Goal: Check status: Check status

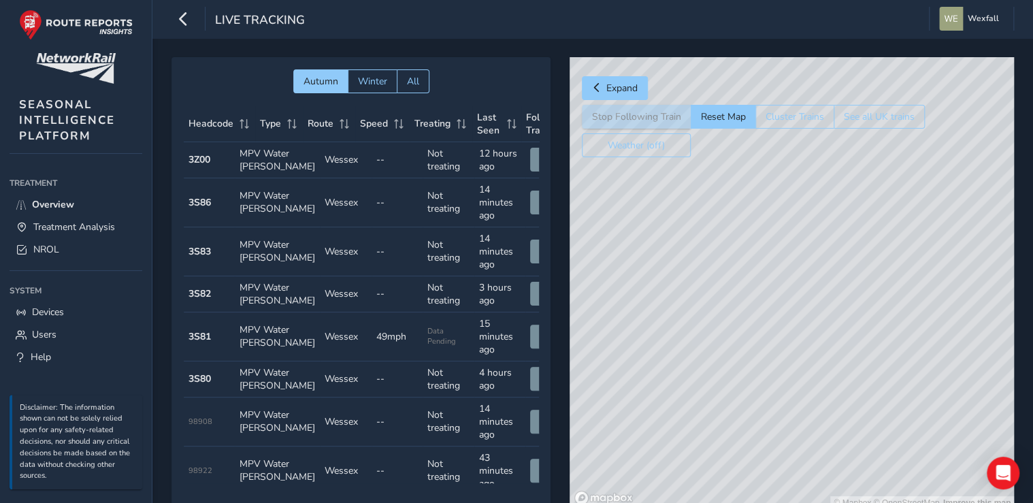
click at [712, 400] on div "© Mapbox © OpenStreetMap Improve this map" at bounding box center [792, 283] width 444 height 453
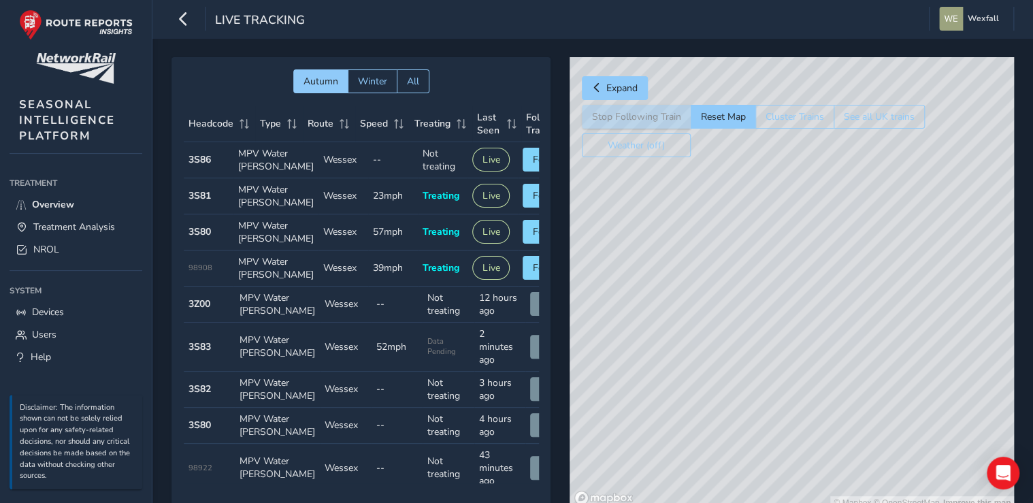
click at [696, 396] on div "© Mapbox © OpenStreetMap Improve this map" at bounding box center [792, 283] width 444 height 453
drag, startPoint x: 708, startPoint y: 434, endPoint x: 765, endPoint y: 390, distance: 71.9
click at [765, 390] on div "© Mapbox © OpenStreetMap Improve this map" at bounding box center [792, 283] width 444 height 453
drag, startPoint x: 673, startPoint y: 375, endPoint x: 782, endPoint y: 387, distance: 109.6
click at [782, 387] on div "© Mapbox © OpenStreetMap Improve this map" at bounding box center [792, 283] width 444 height 453
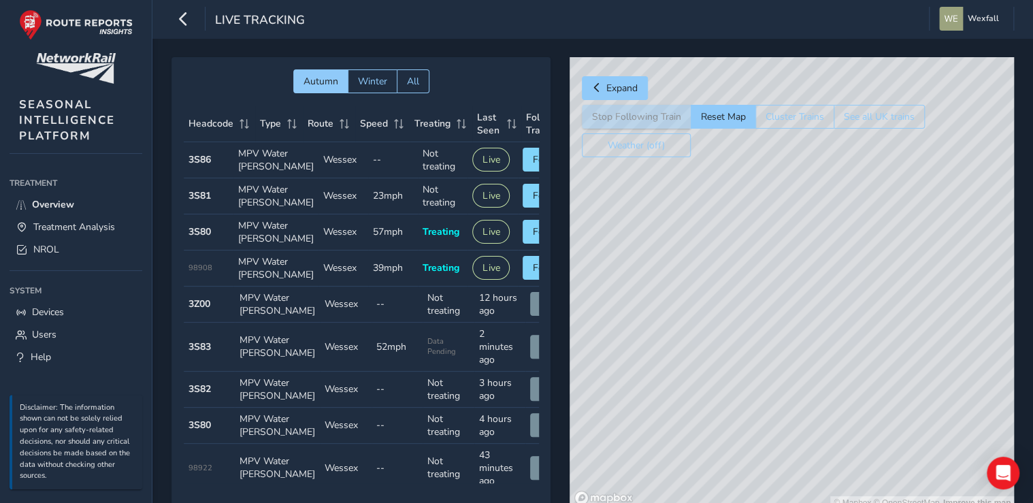
click at [804, 297] on div "© Mapbox © OpenStreetMap Improve this map" at bounding box center [792, 283] width 444 height 453
drag, startPoint x: 805, startPoint y: 293, endPoint x: 797, endPoint y: 294, distance: 7.5
click at [805, 293] on div "© Mapbox © OpenStreetMap Improve this map" at bounding box center [792, 283] width 444 height 453
drag, startPoint x: 722, startPoint y: 169, endPoint x: 739, endPoint y: 233, distance: 66.9
click at [739, 233] on div "© Mapbox © OpenStreetMap Improve this map © Maxar" at bounding box center [792, 283] width 444 height 453
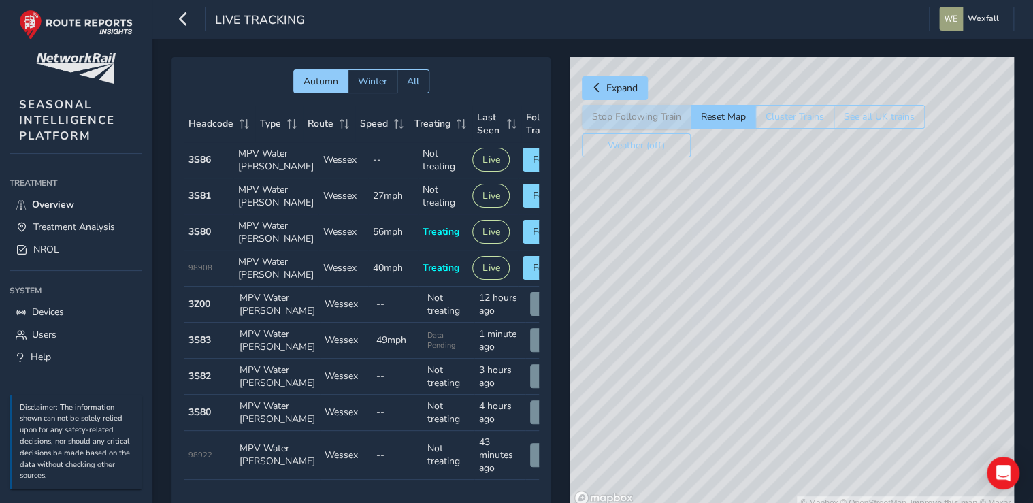
drag, startPoint x: 795, startPoint y: 290, endPoint x: 751, endPoint y: 243, distance: 64.1
click at [751, 243] on div "© Mapbox © OpenStreetMap Improve this map © Maxar" at bounding box center [792, 283] width 444 height 453
drag, startPoint x: 776, startPoint y: 200, endPoint x: 860, endPoint y: 310, distance: 138.9
click at [860, 310] on div "© Mapbox © OpenStreetMap Improve this map © Maxar" at bounding box center [792, 283] width 444 height 453
drag, startPoint x: 783, startPoint y: 216, endPoint x: 795, endPoint y: 324, distance: 108.8
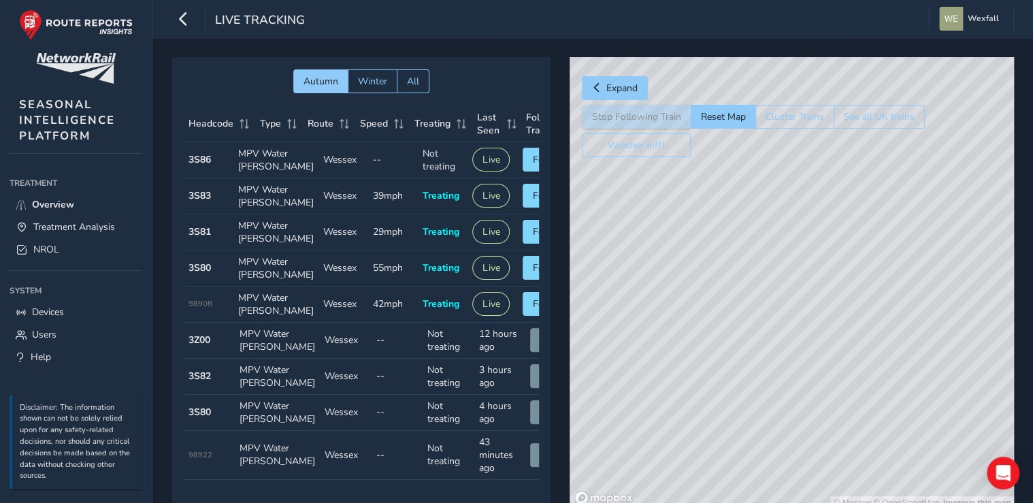
click at [795, 324] on div "© Mapbox © OpenStreetMap Improve this map" at bounding box center [792, 283] width 444 height 453
drag, startPoint x: 770, startPoint y: 314, endPoint x: 743, endPoint y: 120, distance: 195.1
click at [743, 120] on div "Expand Stop Following Train Reset Map Cluster Trains See all UK trains Weather …" at bounding box center [792, 283] width 444 height 453
click at [530, 244] on button "Follow" at bounding box center [548, 232] width 50 height 24
click at [629, 159] on div "© Mapbox © OpenStreetMap Improve this map © Maxar" at bounding box center [792, 283] width 444 height 453
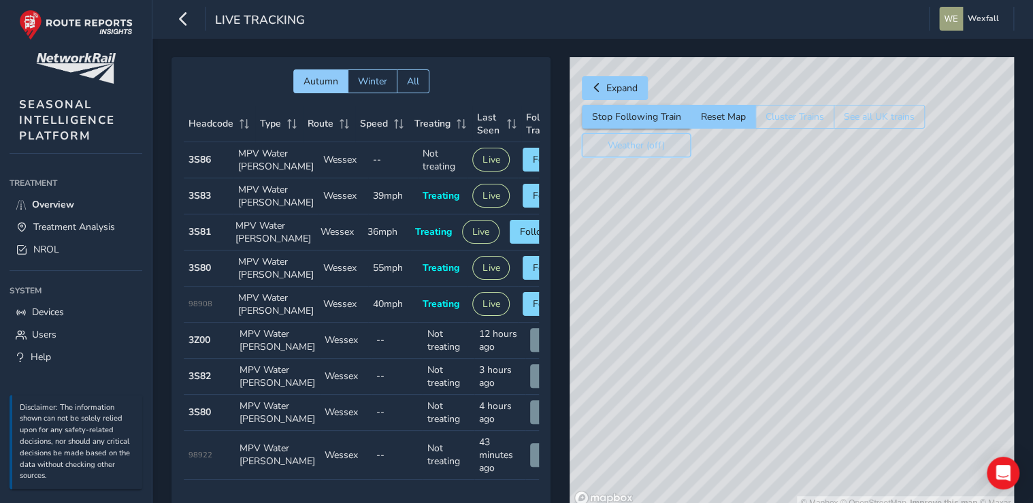
click at [632, 155] on button "Weather (off)" at bounding box center [636, 145] width 109 height 24
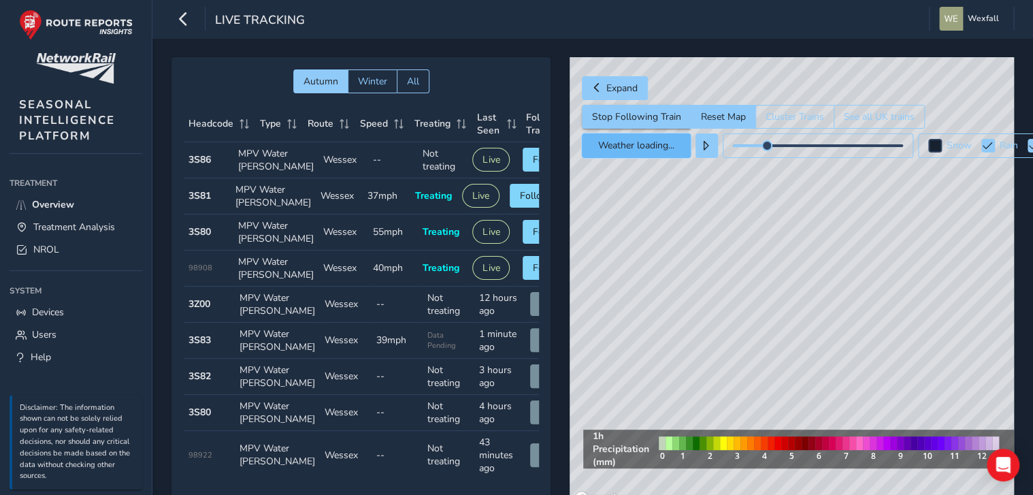
click at [630, 146] on button "Weather loading..." at bounding box center [636, 145] width 109 height 25
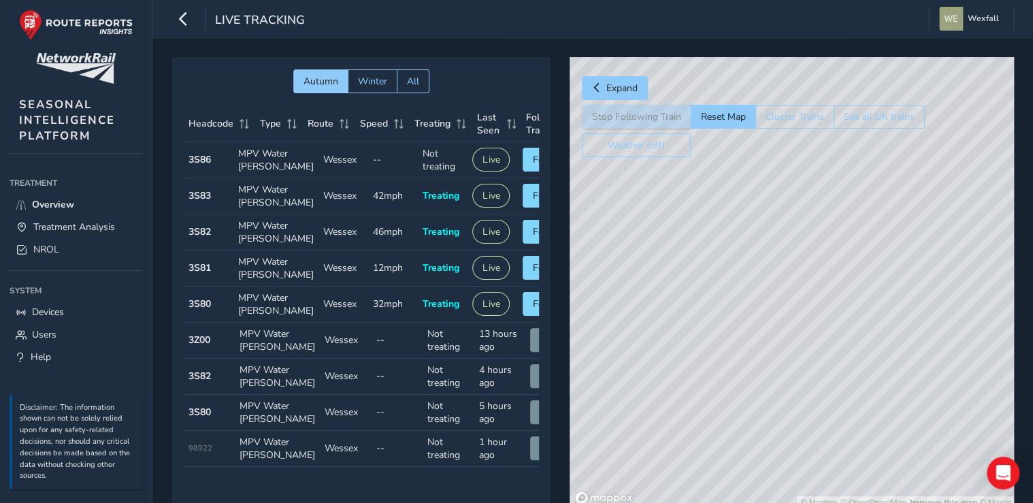
drag, startPoint x: 747, startPoint y: 172, endPoint x: 668, endPoint y: 332, distance: 179.0
click at [668, 332] on div "© Mapbox © OpenStreetMap Improve this map © Maxar" at bounding box center [792, 283] width 444 height 453
drag, startPoint x: 705, startPoint y: 305, endPoint x: 713, endPoint y: 206, distance: 99.7
click at [713, 206] on div "© Mapbox © OpenStreetMap Improve this map © Maxar" at bounding box center [792, 283] width 444 height 453
click at [741, 242] on div "© Mapbox © OpenStreetMap Improve this map © Maxar" at bounding box center [792, 283] width 444 height 453
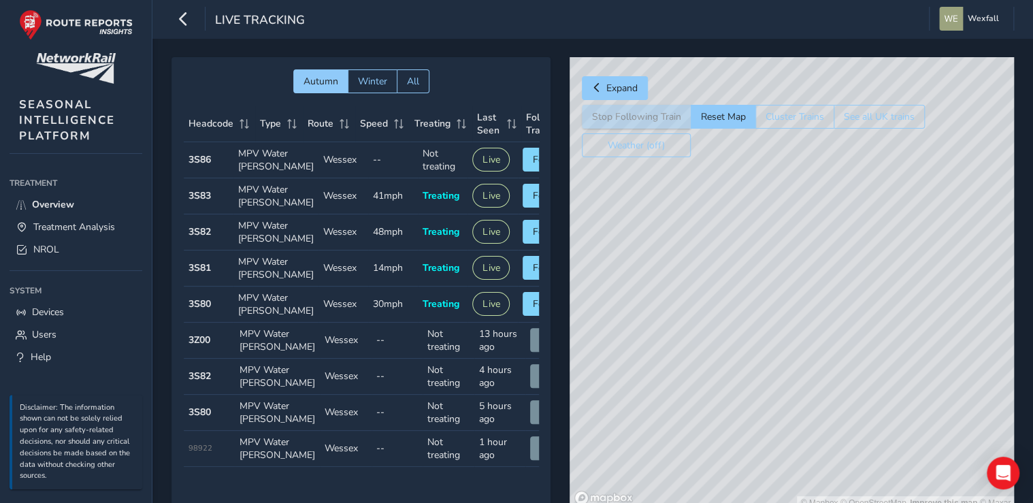
click at [805, 255] on div "© Mapbox © OpenStreetMap Improve this map © Maxar" at bounding box center [792, 283] width 444 height 453
click at [525, 280] on button "Follow" at bounding box center [548, 268] width 50 height 24
click at [523, 274] on span "Following" at bounding box center [541, 267] width 43 height 13
